Goal: Information Seeking & Learning: Learn about a topic

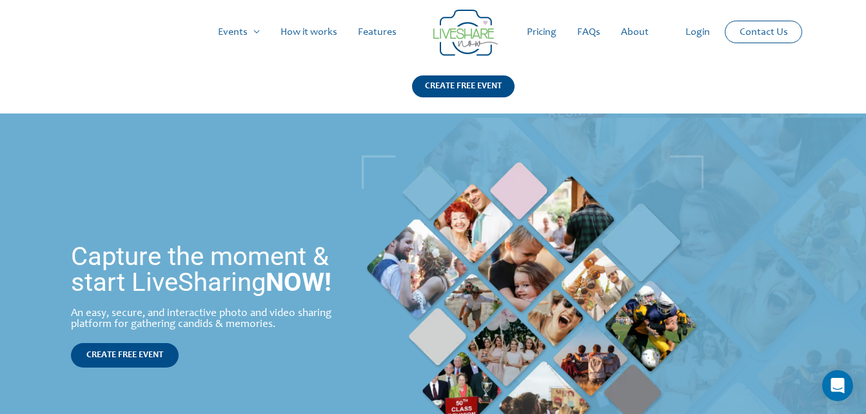
click at [318, 32] on link "How it works" at bounding box center [308, 32] width 77 height 41
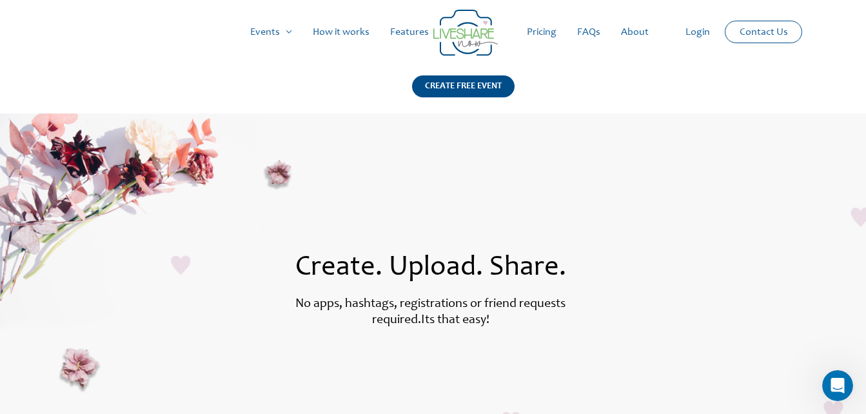
click at [547, 31] on link "Pricing" at bounding box center [542, 32] width 50 height 41
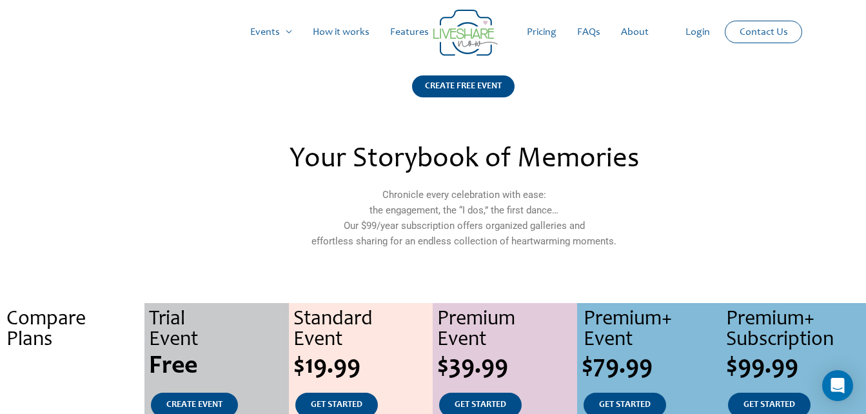
drag, startPoint x: 865, startPoint y: 55, endPoint x: 862, endPoint y: 84, distance: 28.5
click at [862, 84] on div "Main Menu Events Menu Toggle Weddings Celebrations Reunions How it works Featur…" at bounding box center [433, 56] width 866 height 113
click at [595, 32] on link "FAQs" at bounding box center [589, 32] width 44 height 41
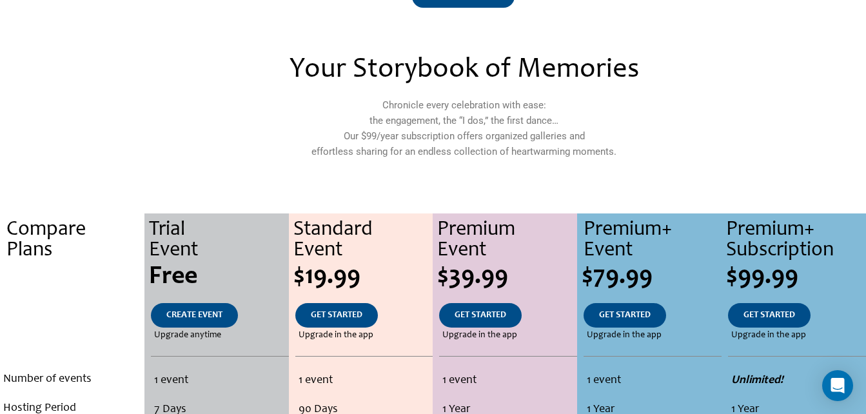
scroll to position [61, 0]
